Goal: Information Seeking & Learning: Learn about a topic

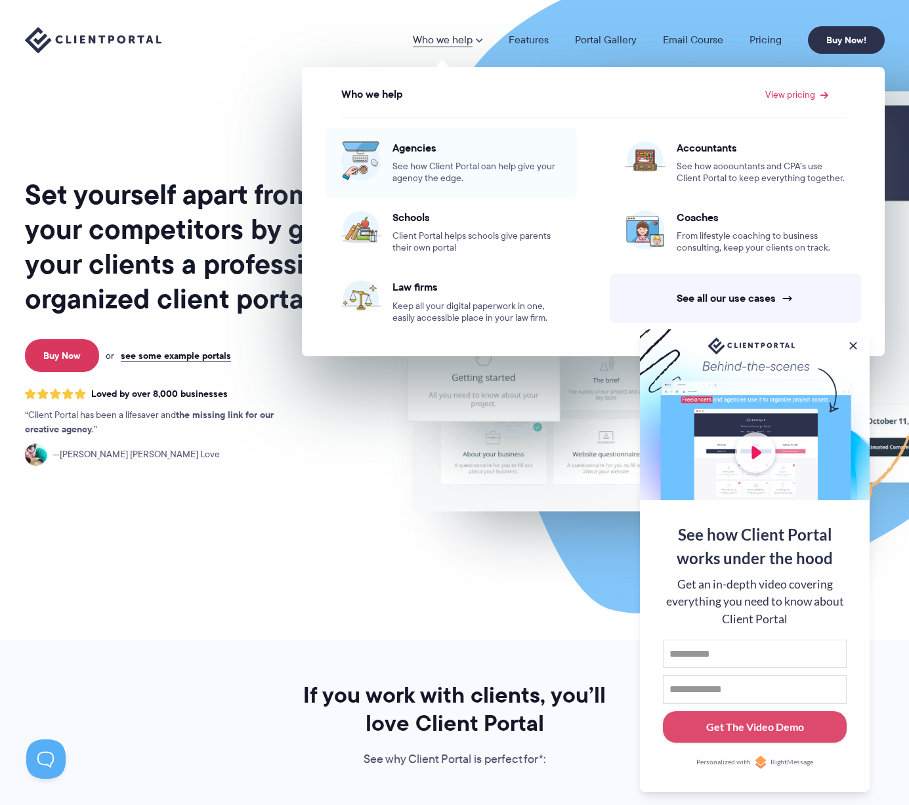
click at [463, 162] on span "See how Client Portal can help give your agency the edge." at bounding box center [477, 173] width 169 height 24
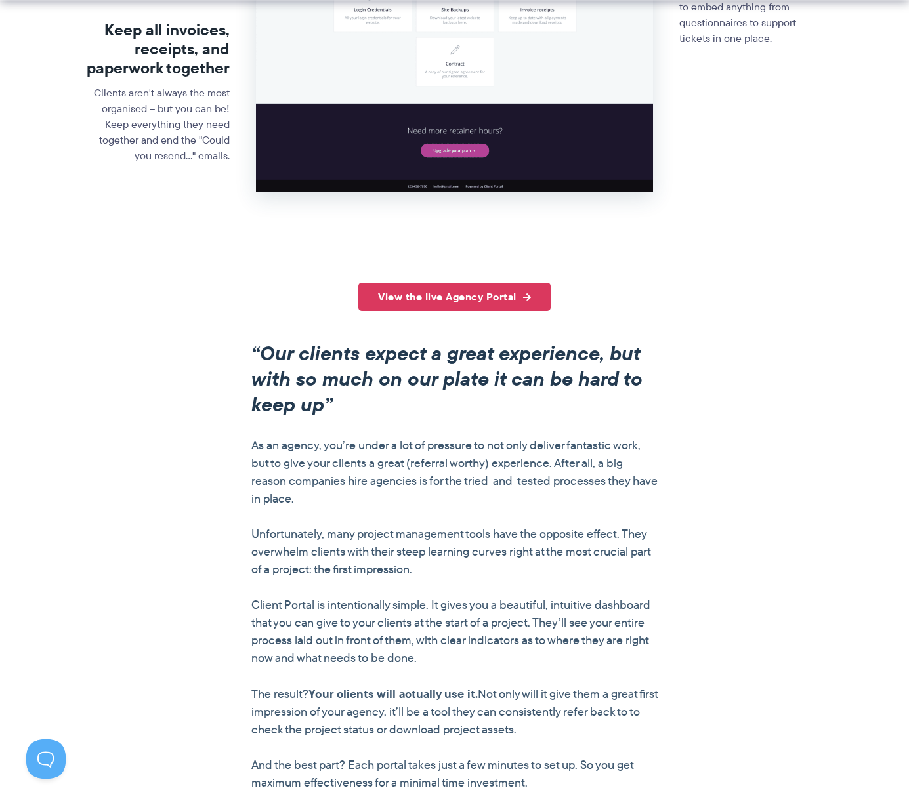
scroll to position [788, 0]
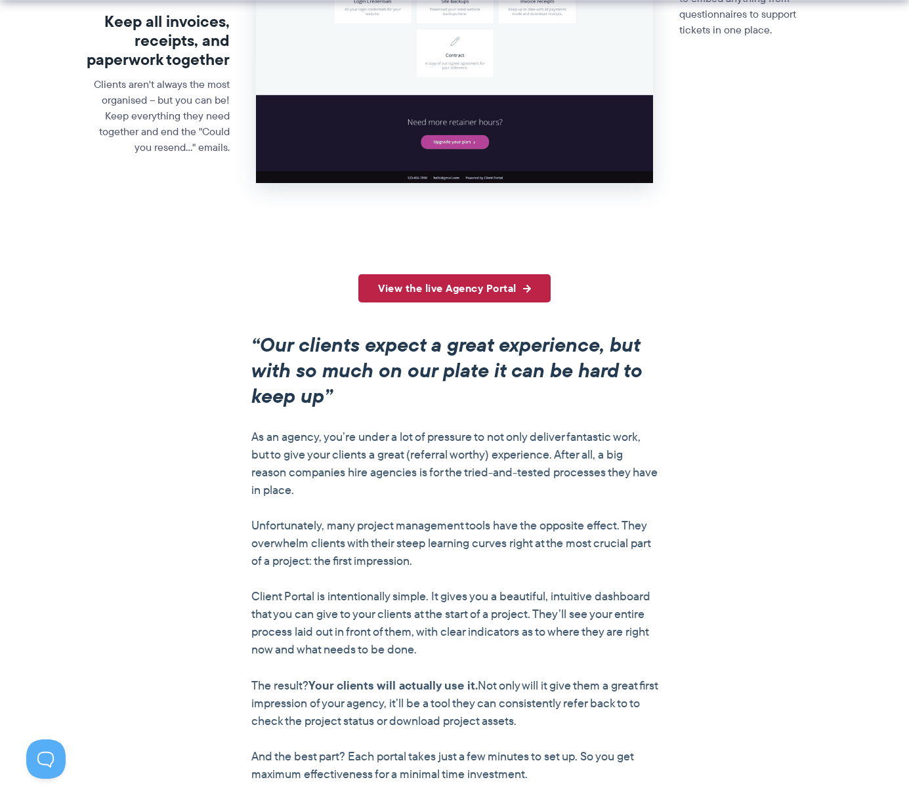
click at [446, 278] on link "View the live Agency Portal" at bounding box center [454, 288] width 192 height 28
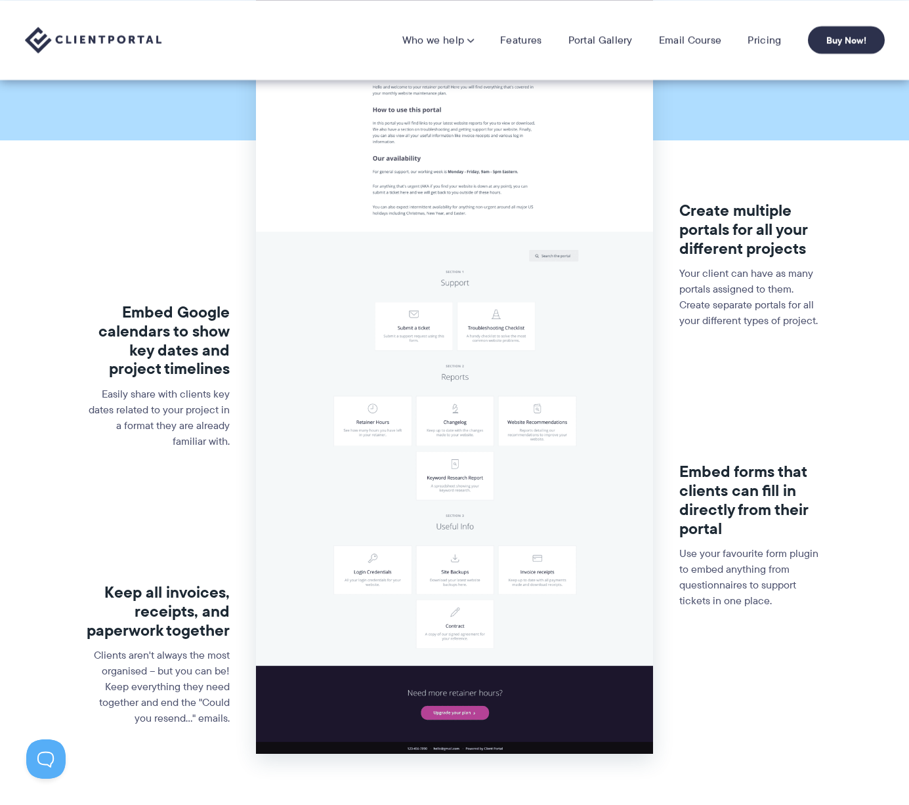
scroll to position [0, 0]
